Goal: Task Accomplishment & Management: Complete application form

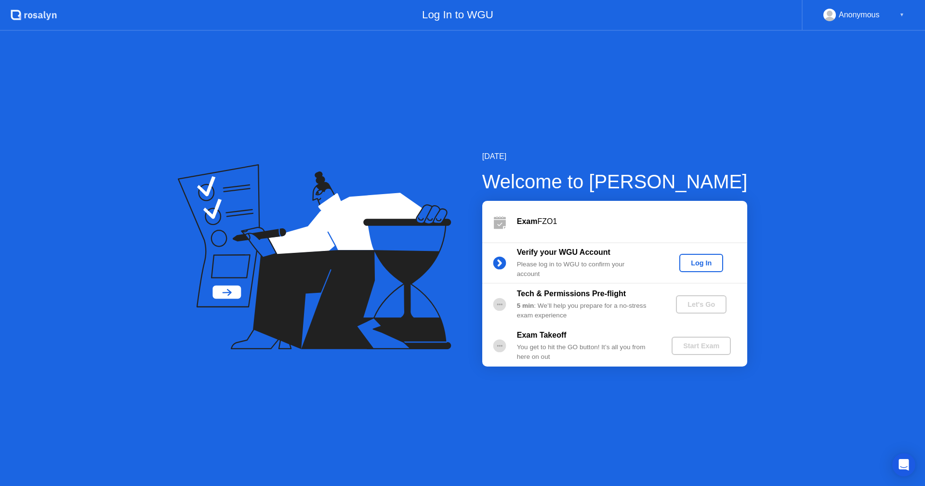
click at [693, 261] on div "Log In" at bounding box center [701, 263] width 36 height 8
click at [700, 304] on div "Let's Go" at bounding box center [701, 305] width 43 height 8
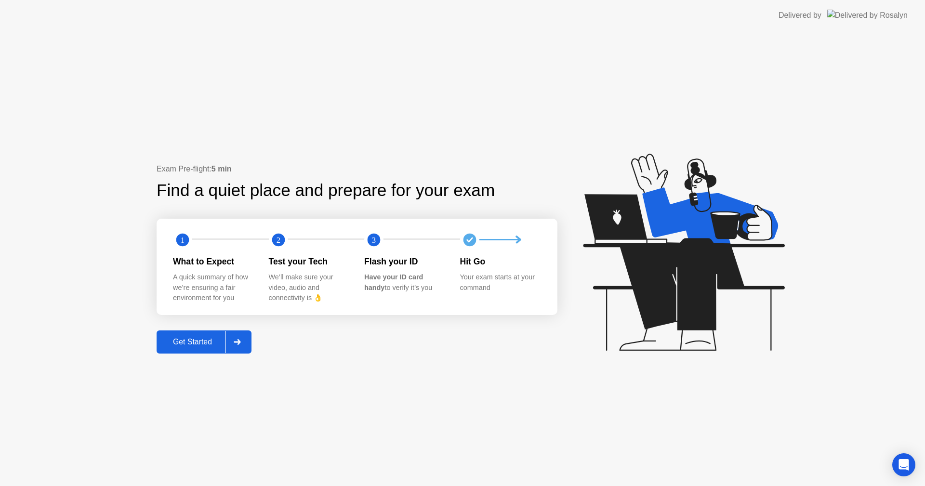
click at [195, 336] on button "Get Started" at bounding box center [204, 341] width 95 height 23
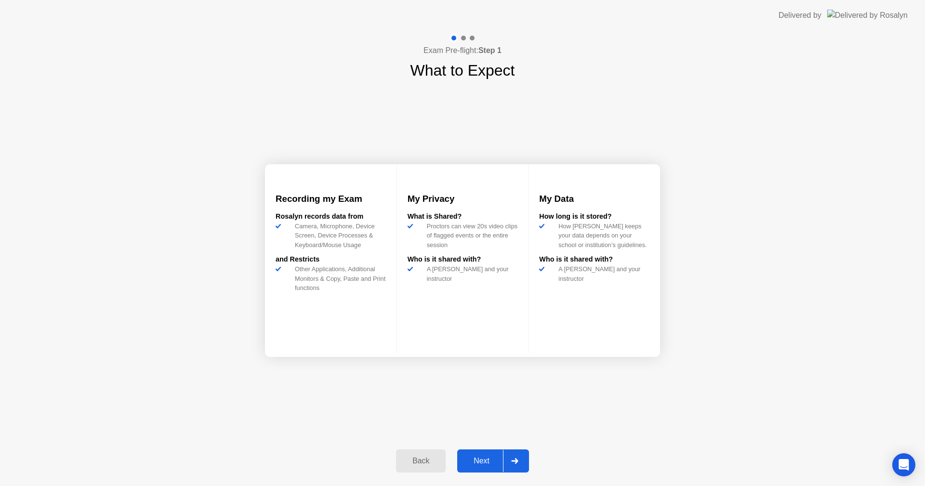
click at [472, 465] on div "Next" at bounding box center [481, 461] width 43 height 9
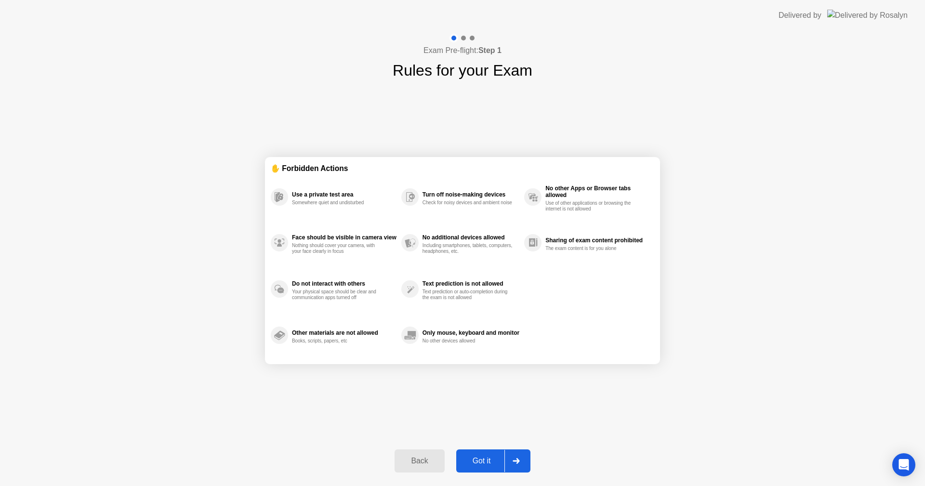
click at [476, 457] on div "Got it" at bounding box center [481, 461] width 45 height 9
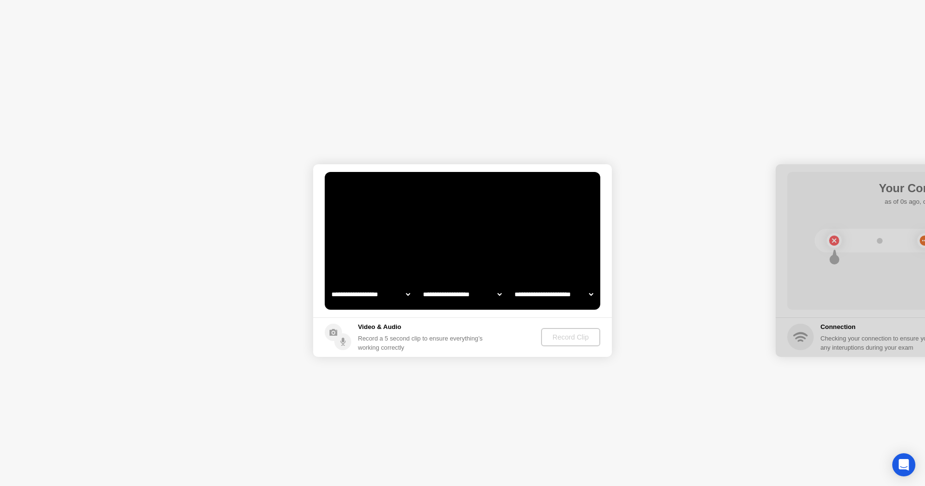
select select "**********"
select select "*******"
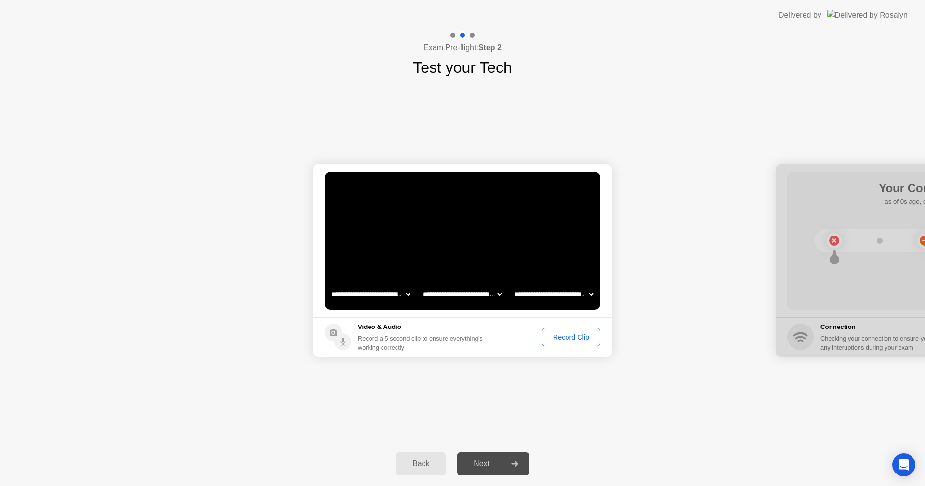
click at [565, 333] on div "Record Clip" at bounding box center [571, 337] width 52 height 8
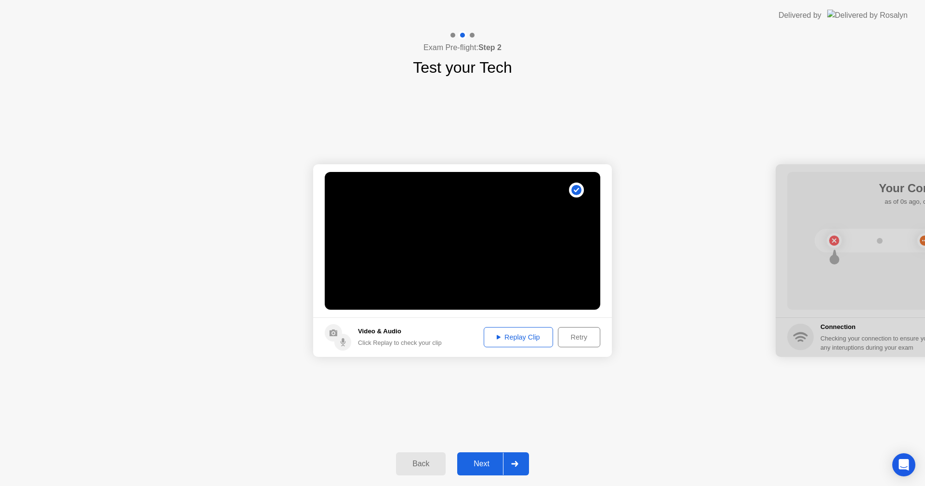
click at [521, 330] on button "Replay Clip" at bounding box center [518, 337] width 69 height 20
click at [487, 465] on div "Next" at bounding box center [481, 464] width 43 height 9
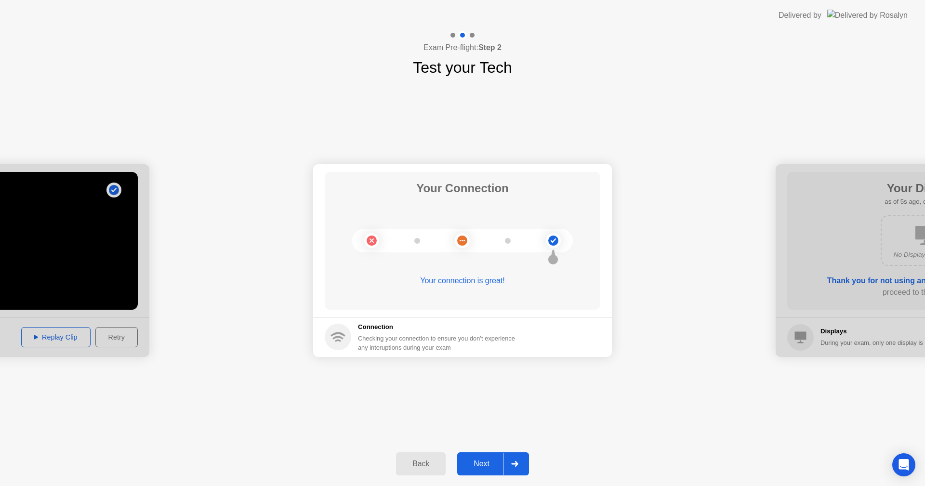
click at [487, 465] on div "Next" at bounding box center [481, 464] width 43 height 9
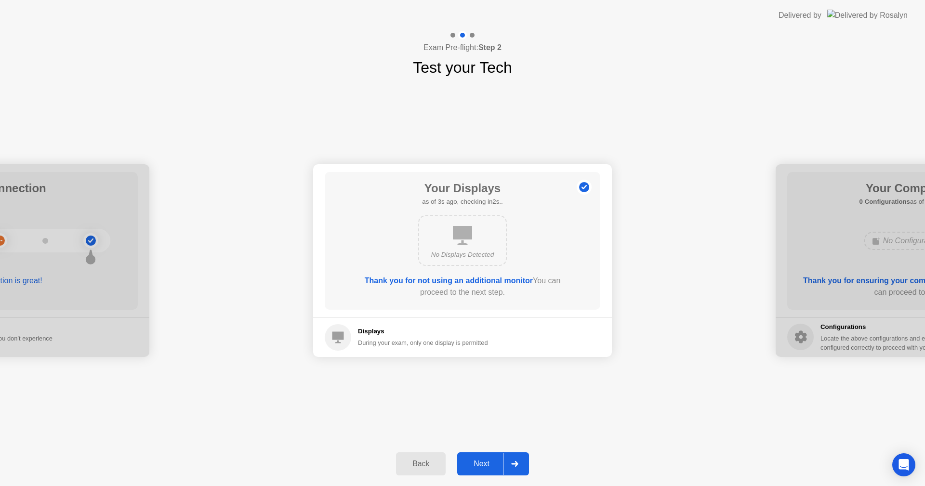
click at [487, 465] on div "Next" at bounding box center [481, 464] width 43 height 9
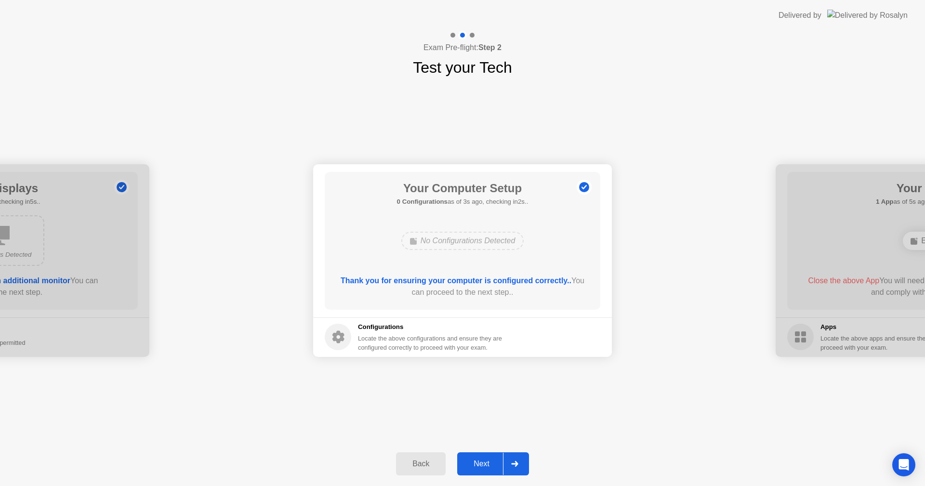
click at [487, 465] on div "Next" at bounding box center [481, 464] width 43 height 9
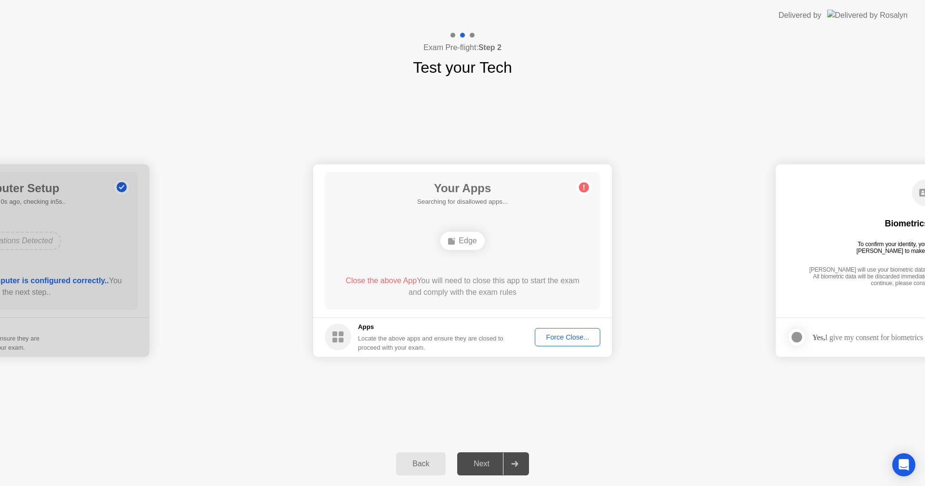
click at [547, 337] on div "Force Close..." at bounding box center [567, 337] width 59 height 8
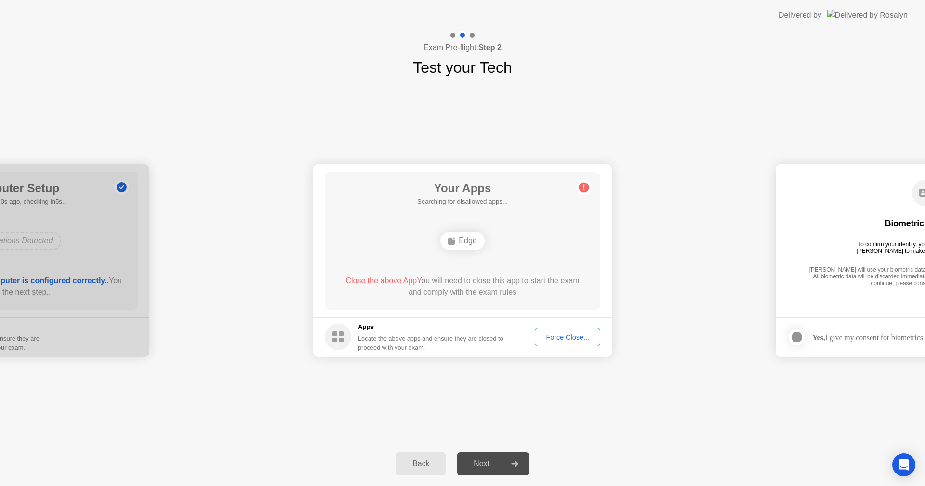
click at [559, 333] on div "Force Close..." at bounding box center [567, 337] width 59 height 8
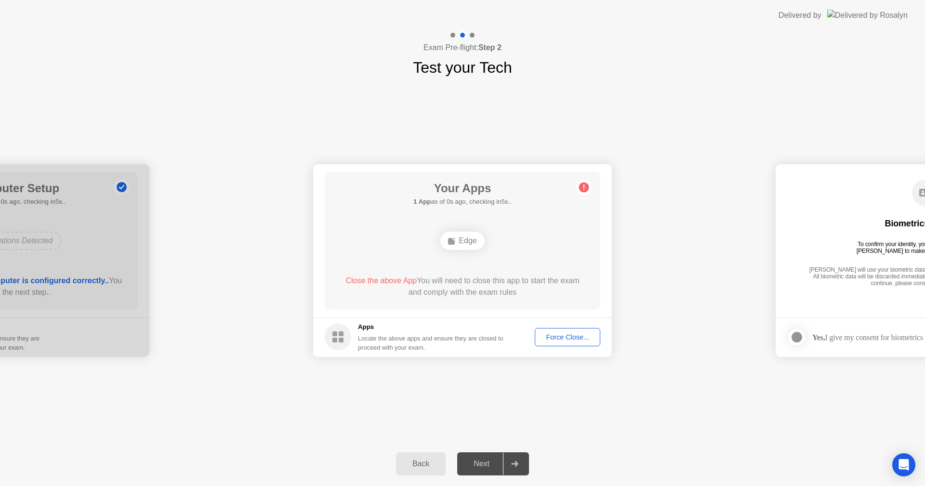
click at [561, 336] on div "Force Close..." at bounding box center [567, 337] width 59 height 8
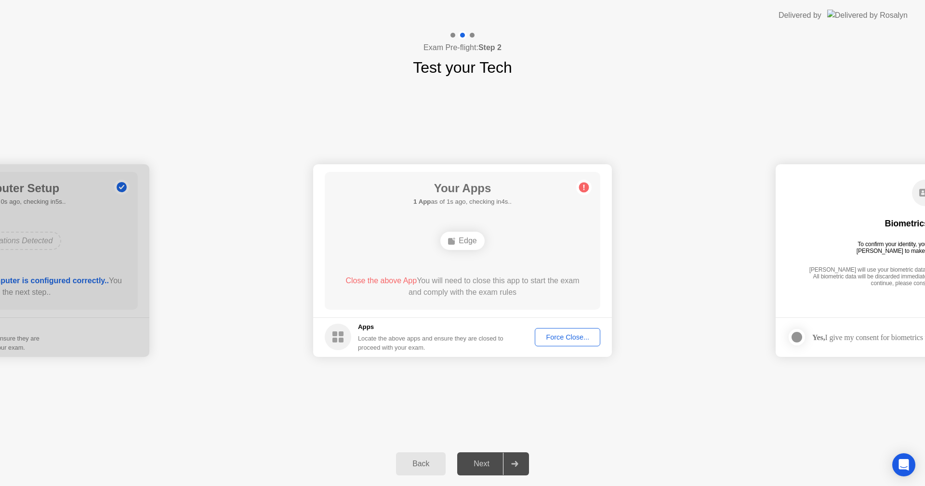
click at [564, 336] on div "Force Close..." at bounding box center [567, 337] width 59 height 8
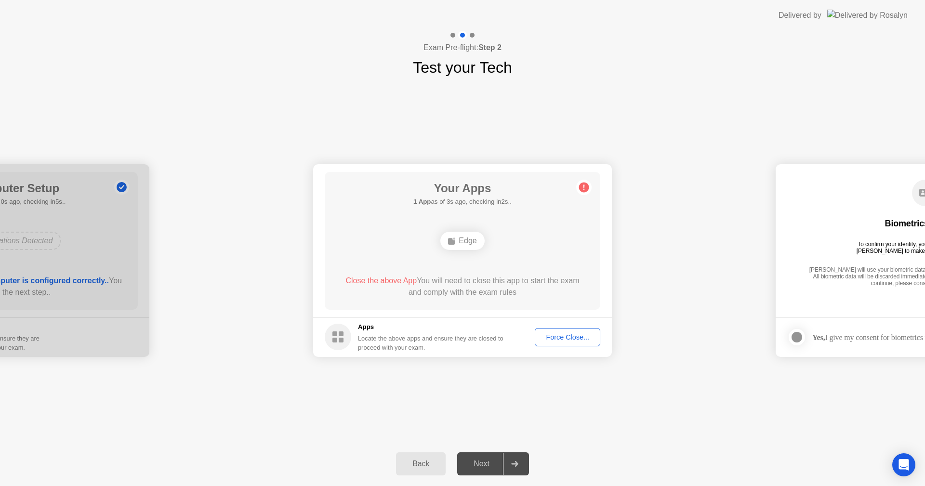
click at [567, 333] on div "Force Close..." at bounding box center [567, 337] width 59 height 8
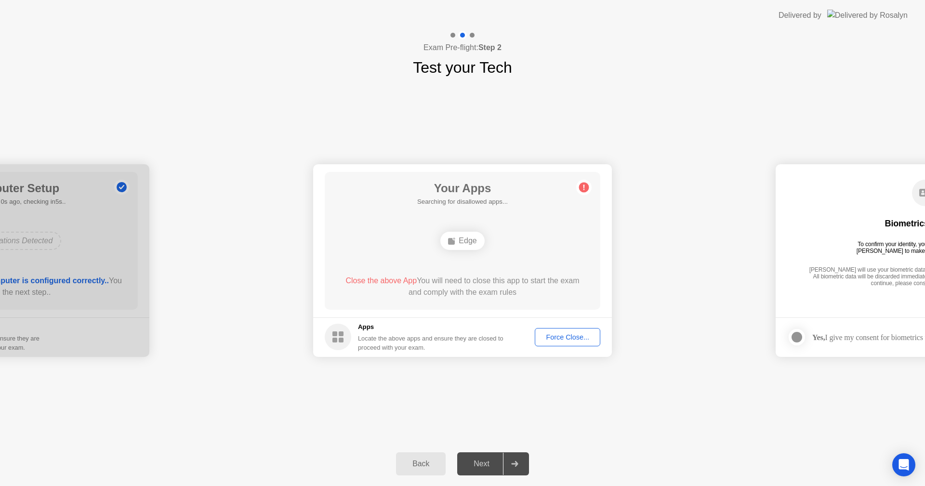
click at [558, 336] on div "Force Close..." at bounding box center [567, 337] width 59 height 8
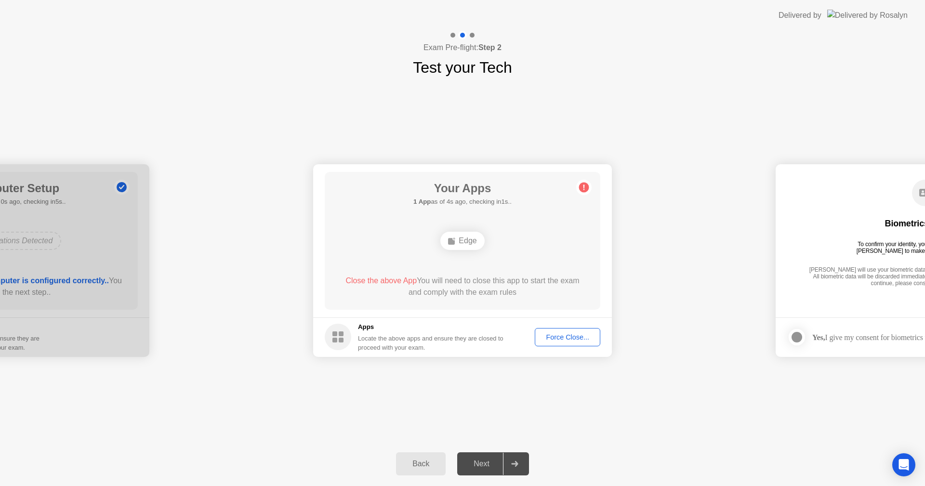
click at [556, 333] on div "Force Close..." at bounding box center [567, 337] width 59 height 8
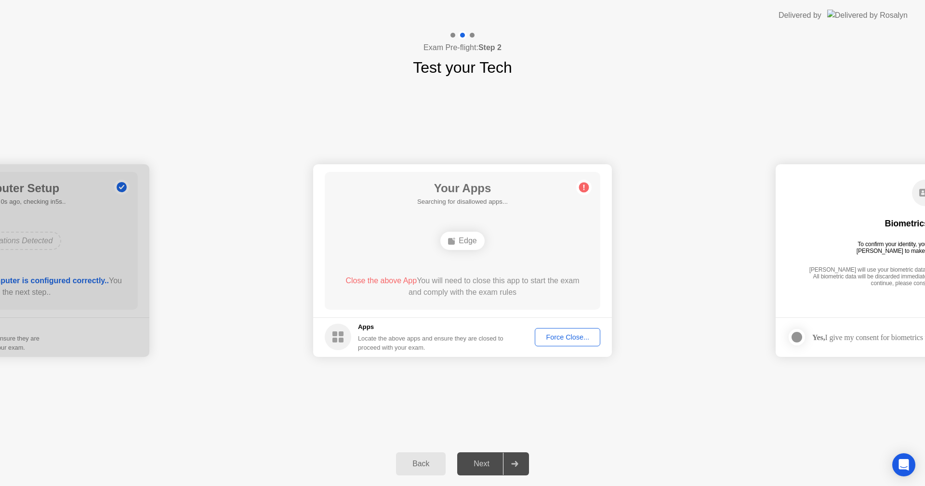
click at [561, 335] on div "Force Close..." at bounding box center [567, 337] width 59 height 8
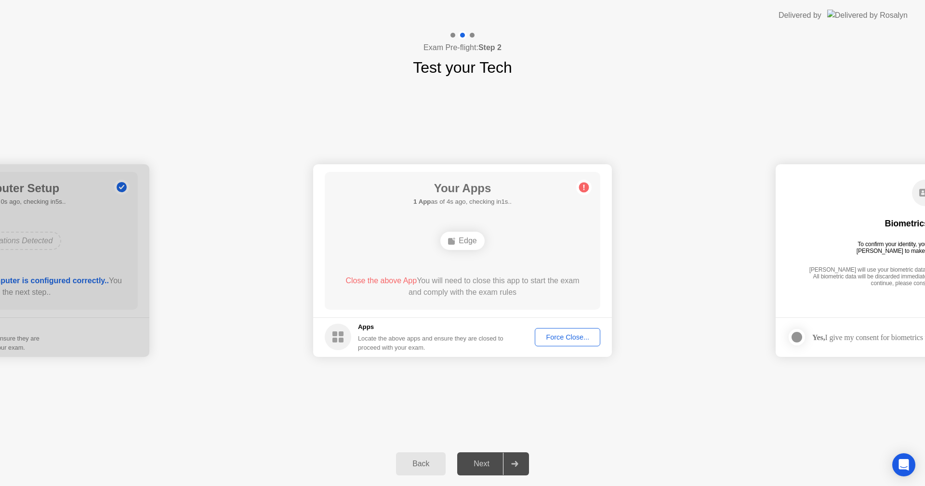
click at [567, 333] on div "Force Close..." at bounding box center [567, 337] width 59 height 8
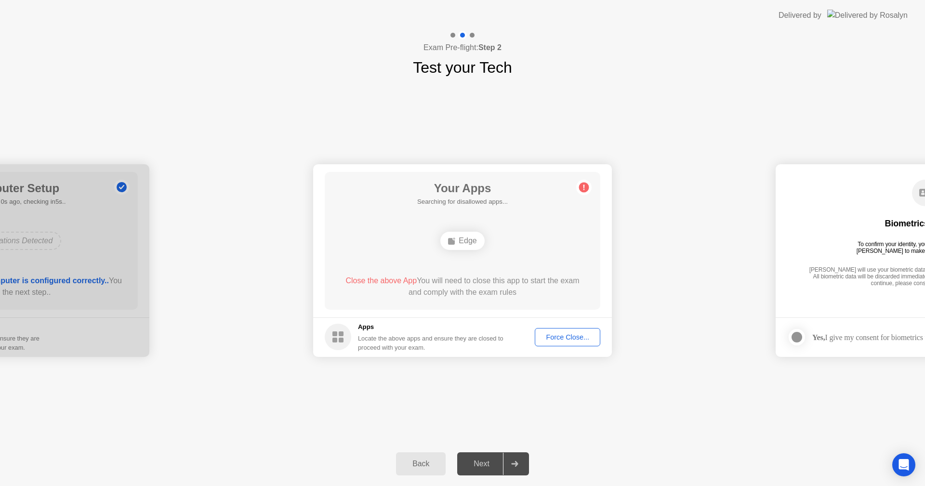
click at [582, 338] on div "Force Close..." at bounding box center [567, 337] width 59 height 8
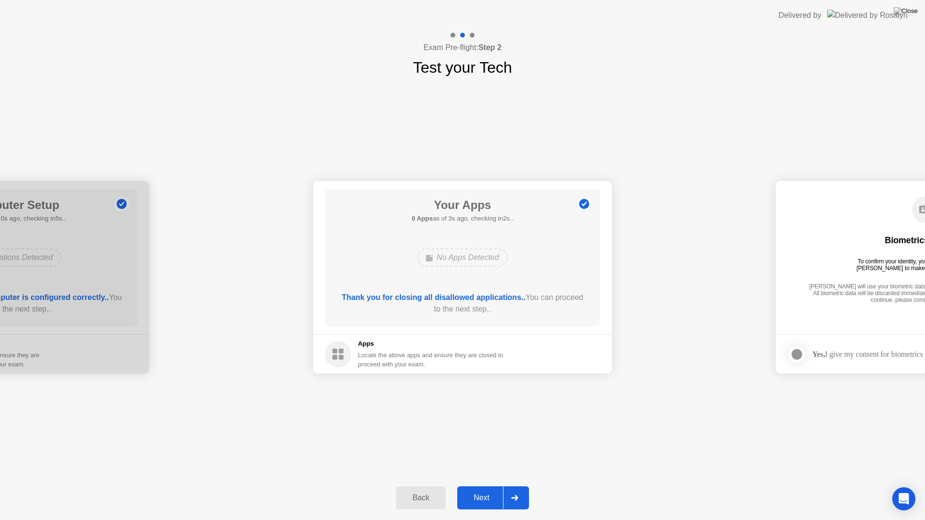
click at [475, 486] on button "Next" at bounding box center [493, 498] width 72 height 23
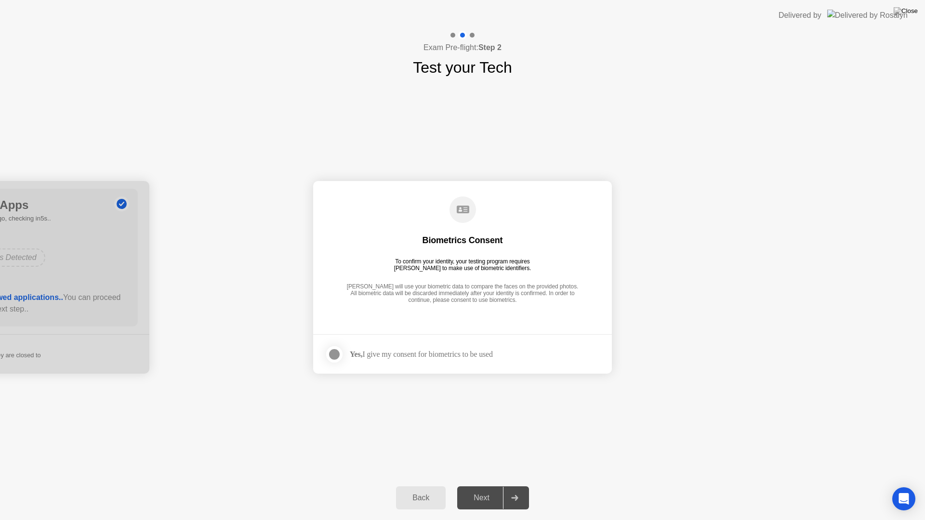
click at [399, 355] on div "Yes, I give my consent for biometrics to be used" at bounding box center [421, 354] width 143 height 9
click at [333, 354] on div at bounding box center [335, 355] width 12 height 12
click at [494, 486] on div "Next" at bounding box center [481, 498] width 43 height 9
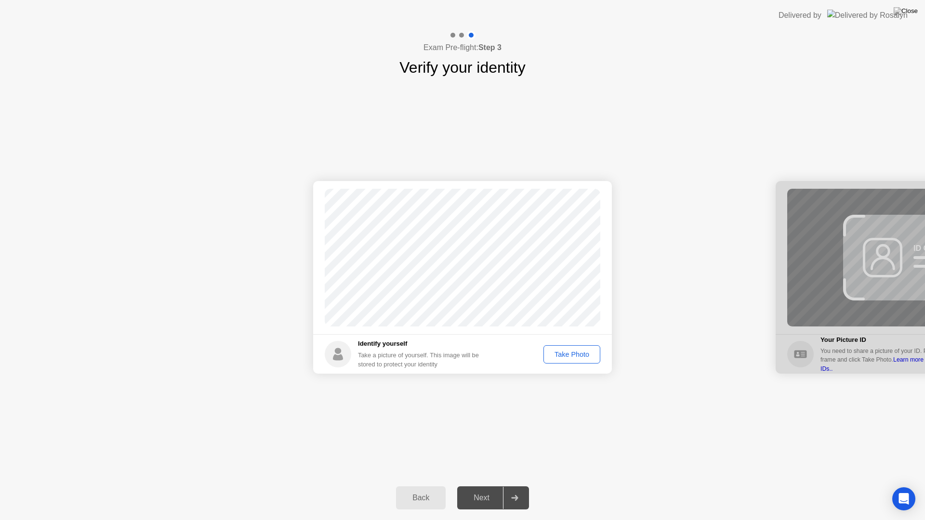
click at [567, 351] on div "Take Photo" at bounding box center [572, 355] width 50 height 8
click at [480, 486] on div "Next" at bounding box center [481, 498] width 43 height 9
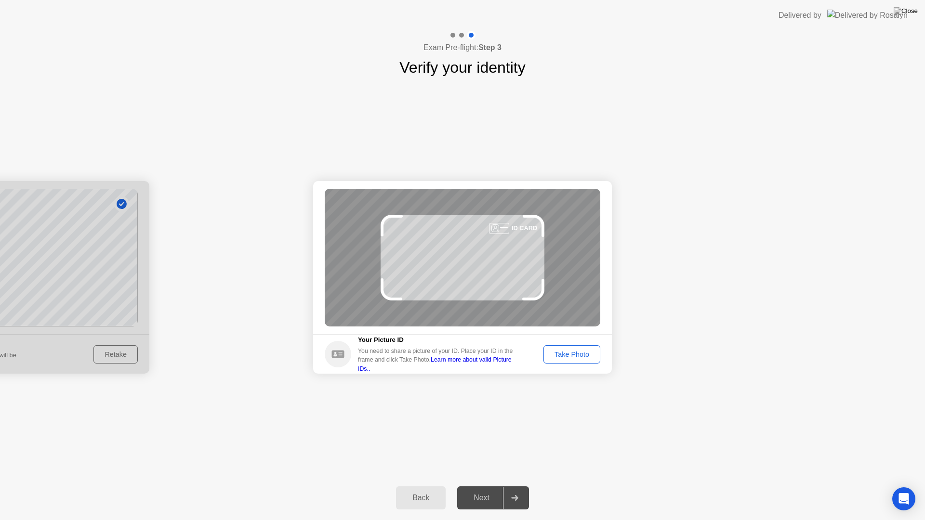
click at [575, 354] on div "Take Photo" at bounding box center [572, 355] width 50 height 8
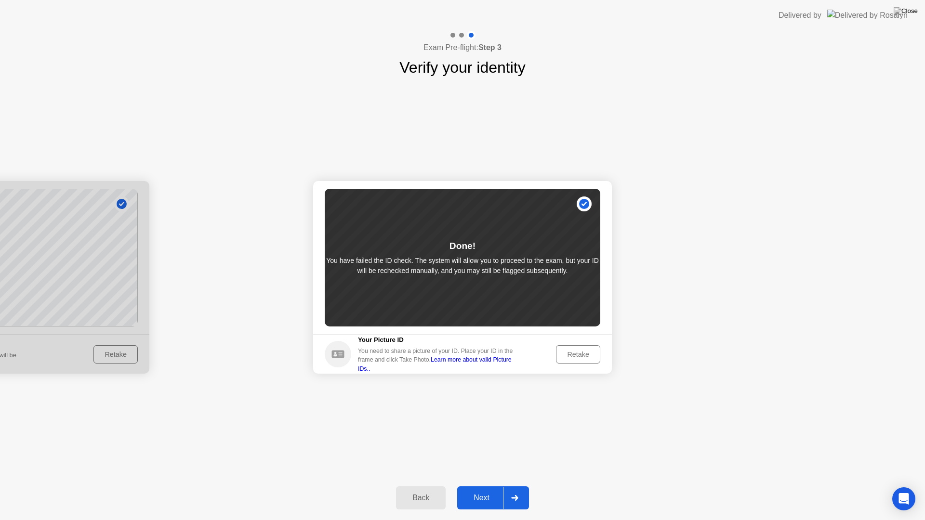
click at [585, 355] on div "Retake" at bounding box center [578, 355] width 38 height 8
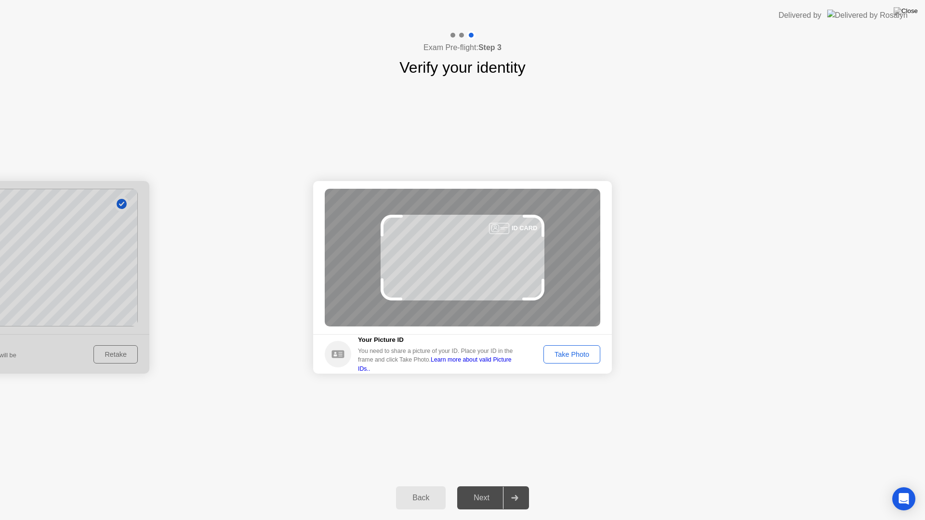
click at [571, 354] on div "Take Photo" at bounding box center [572, 355] width 50 height 8
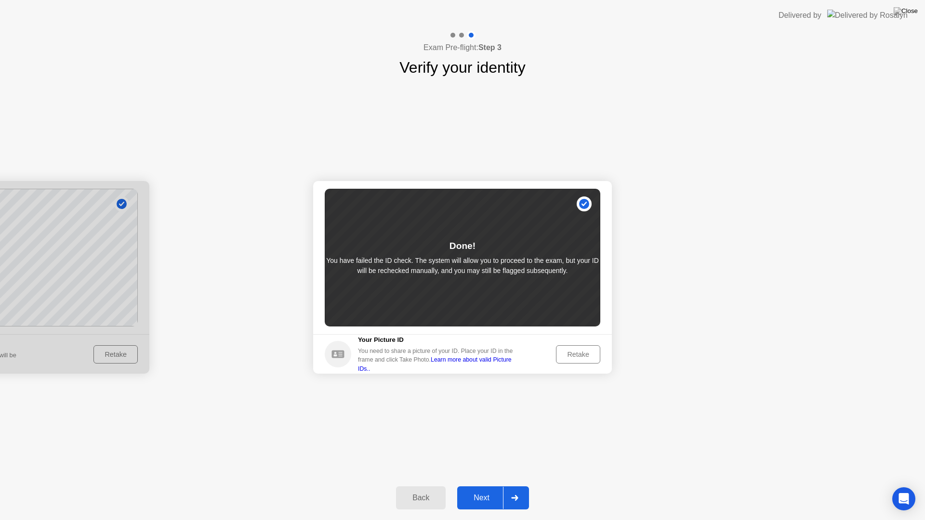
click at [571, 354] on div "Retake" at bounding box center [578, 355] width 38 height 8
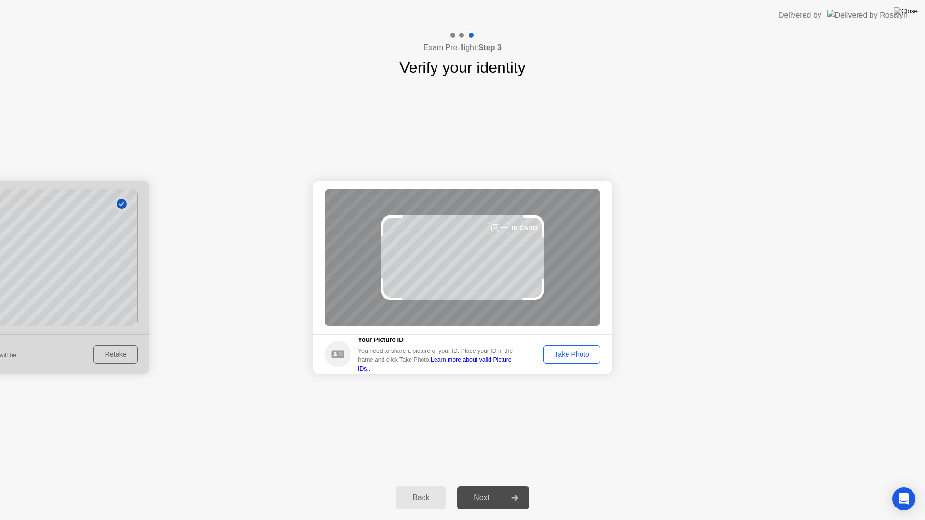
click at [571, 354] on div "Take Photo" at bounding box center [572, 355] width 50 height 8
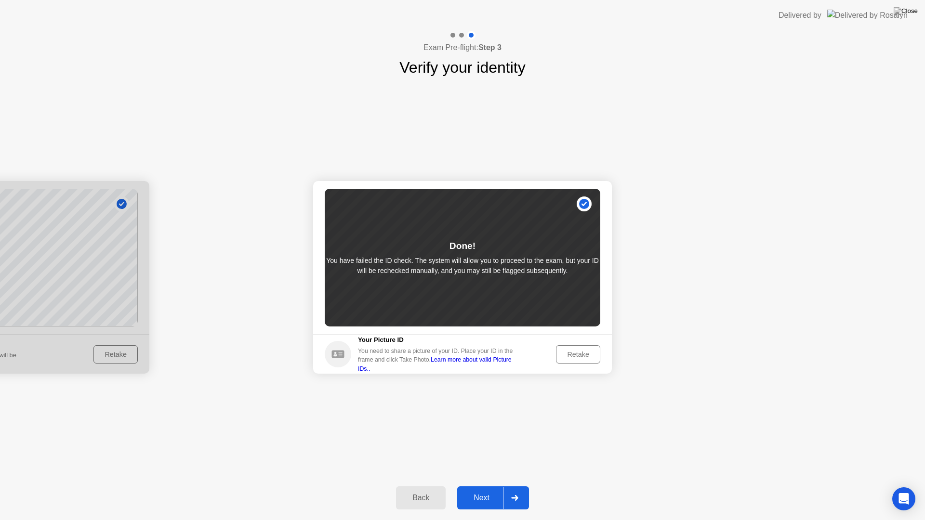
click at [489, 486] on div "Next" at bounding box center [481, 498] width 43 height 9
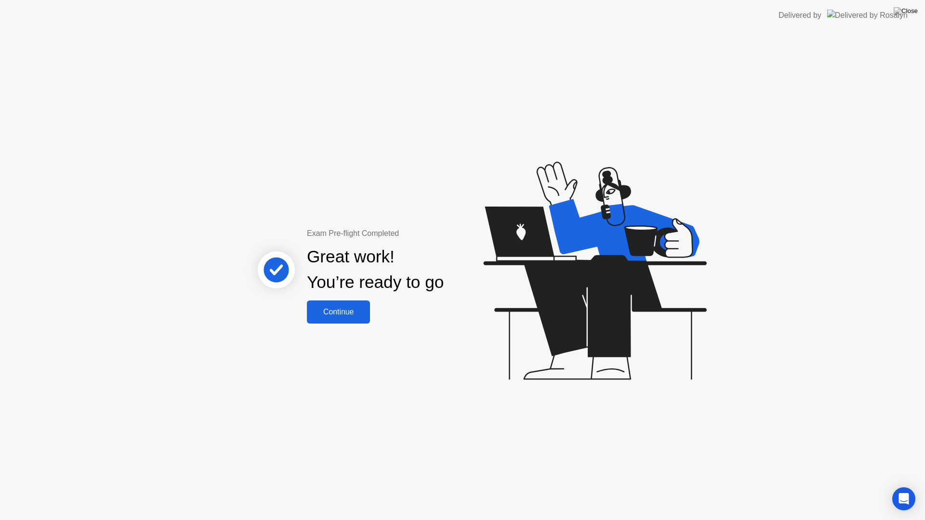
click at [340, 315] on div "Continue" at bounding box center [338, 312] width 57 height 9
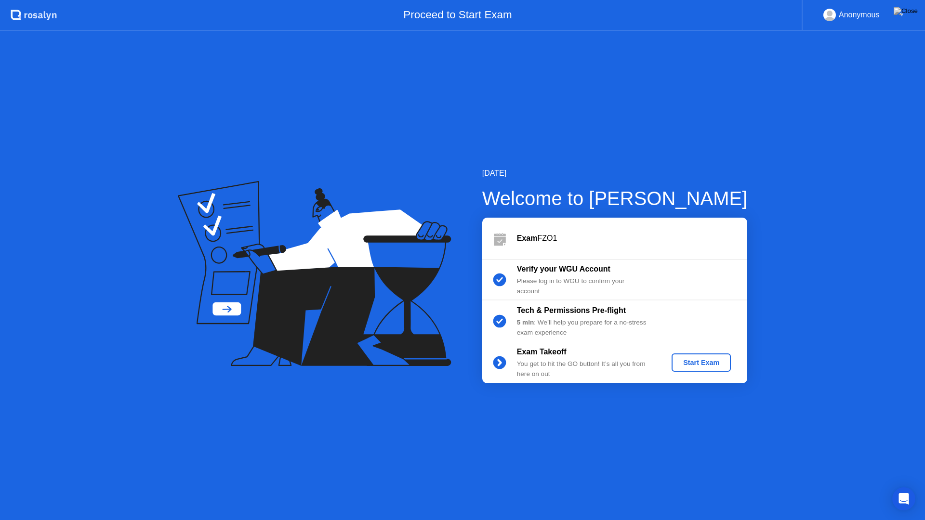
click at [691, 362] on div "Start Exam" at bounding box center [701, 363] width 52 height 8
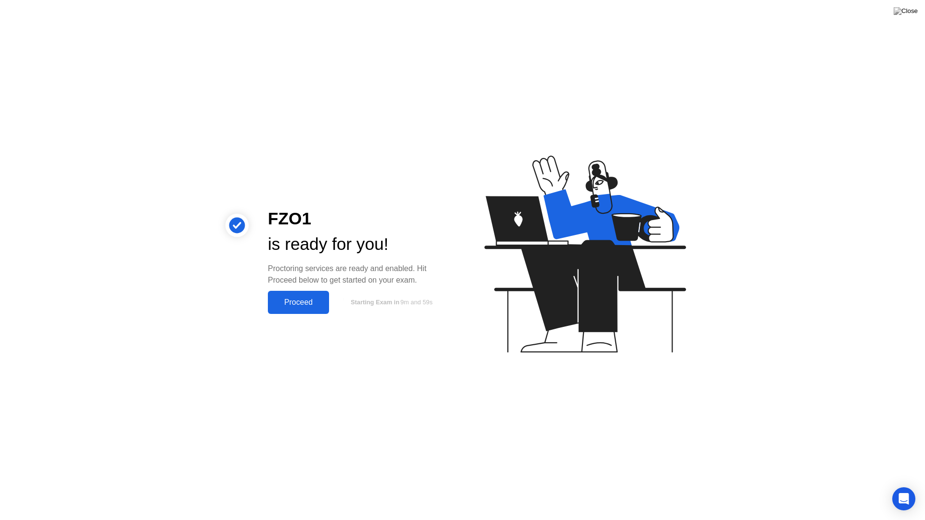
click at [303, 305] on div "Proceed" at bounding box center [298, 302] width 55 height 9
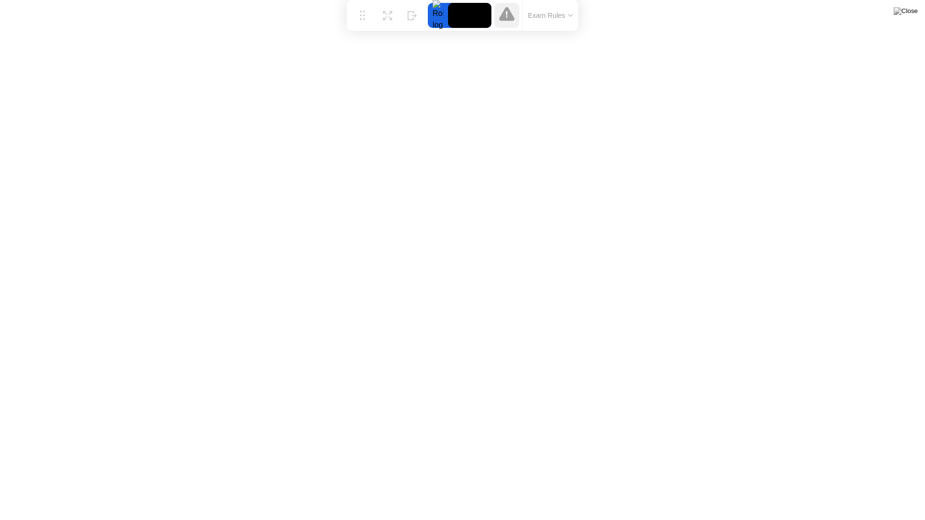
click at [573, 16] on icon at bounding box center [570, 15] width 5 height 3
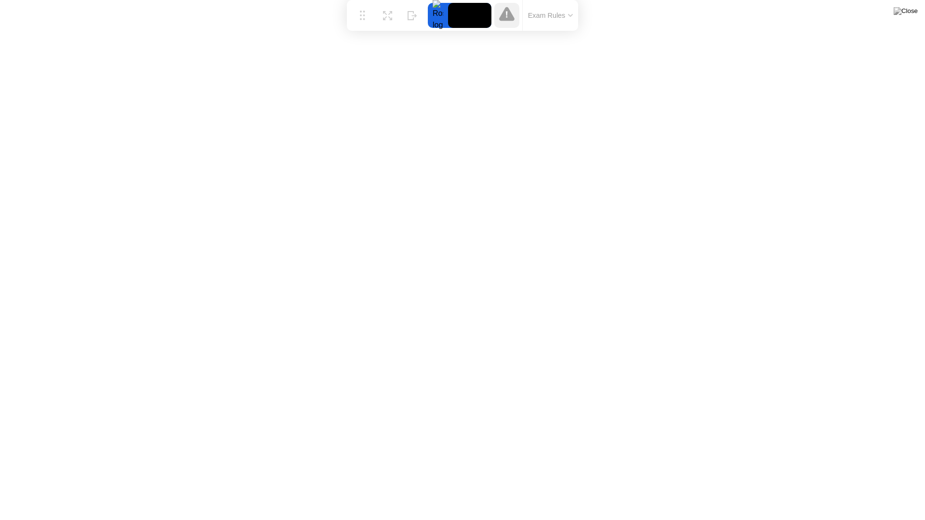
click at [566, 13] on button "Exam Rules" at bounding box center [550, 15] width 51 height 9
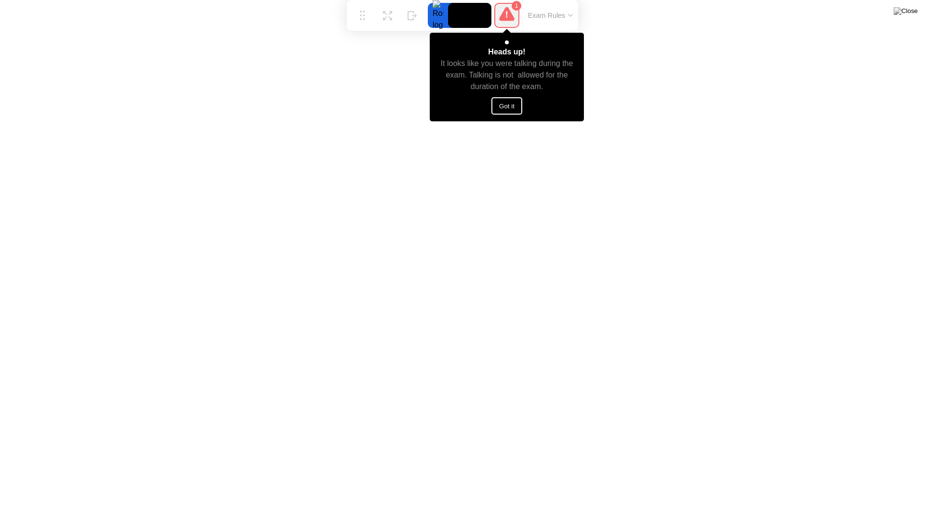
click at [504, 102] on button "Got it" at bounding box center [506, 105] width 31 height 17
click at [506, 108] on button "Got it" at bounding box center [506, 105] width 31 height 17
click at [510, 118] on button "Got it" at bounding box center [506, 117] width 31 height 17
click at [498, 97] on button "Got it" at bounding box center [506, 105] width 31 height 17
click div
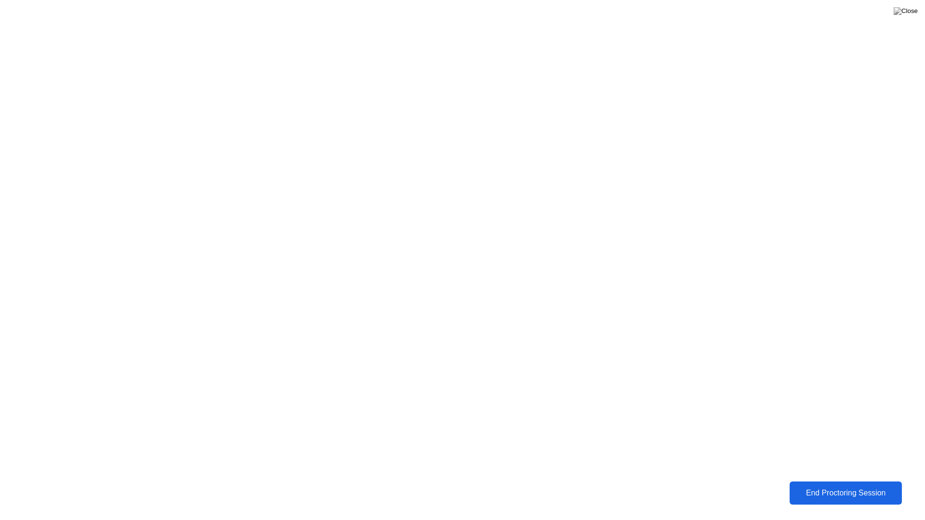
click at [837, 486] on div "End Proctoring Session" at bounding box center [845, 493] width 106 height 9
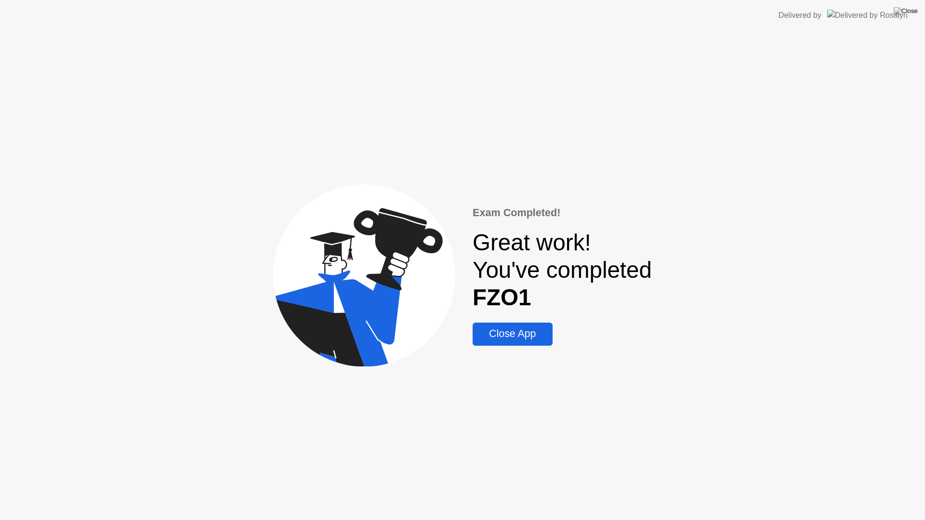
click at [502, 328] on div "Close App" at bounding box center [512, 334] width 74 height 12
